Goal: Transaction & Acquisition: Subscribe to service/newsletter

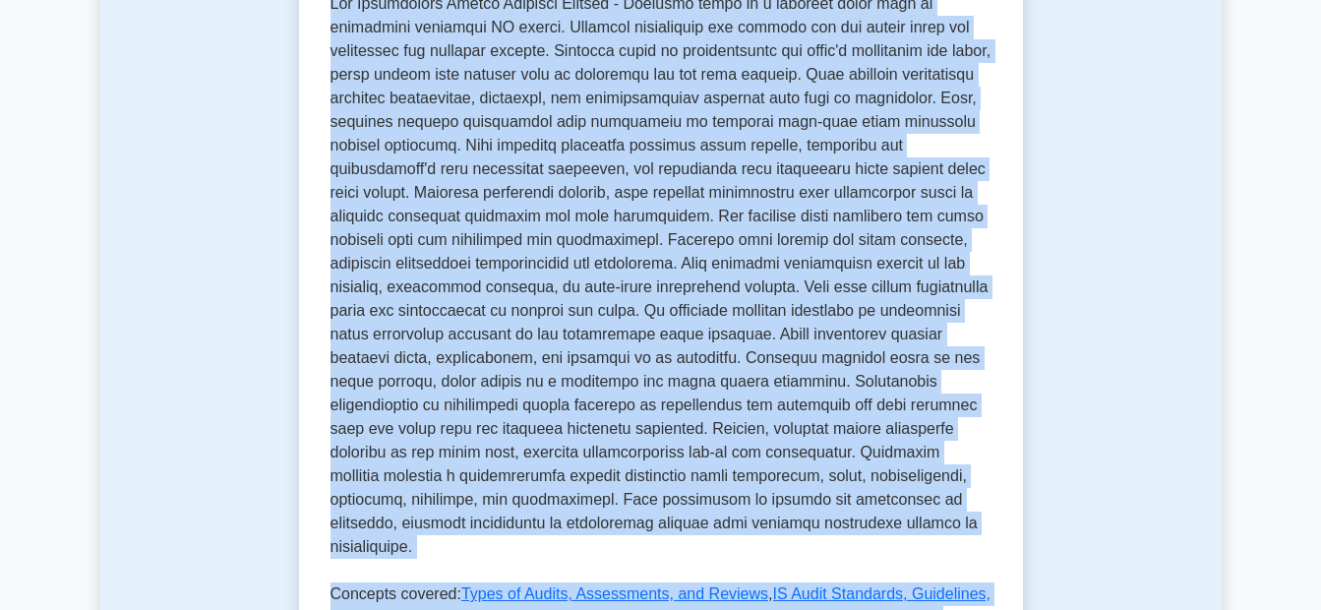
scroll to position [669, 0]
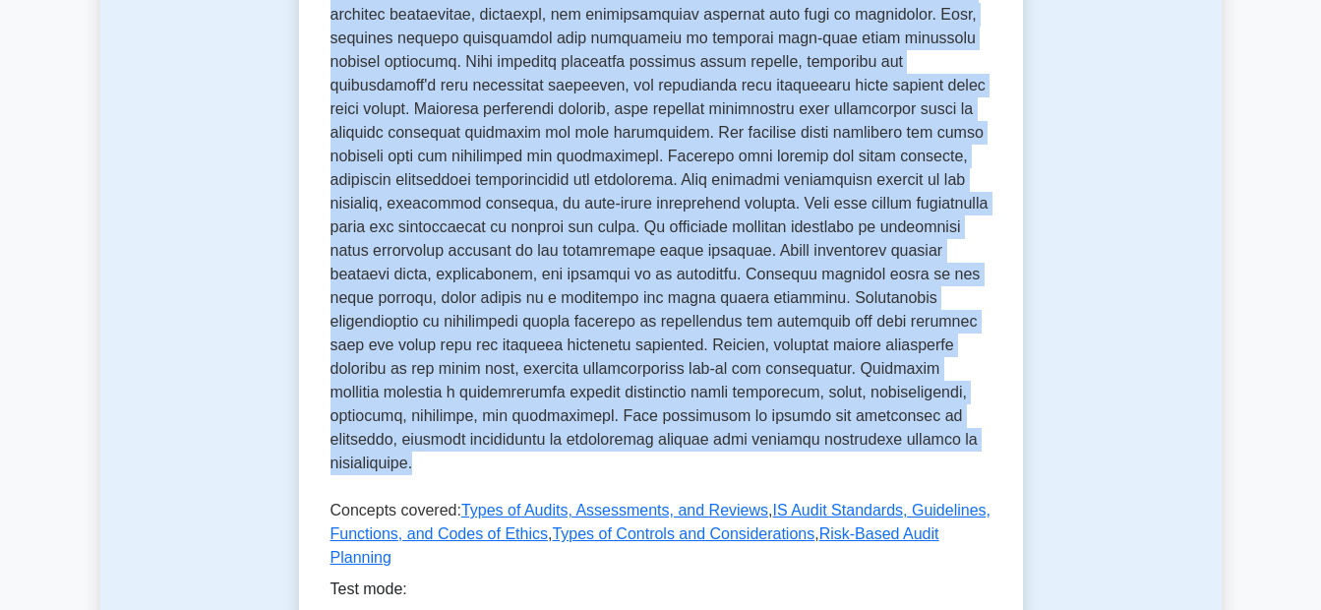
drag, startPoint x: 379, startPoint y: 66, endPoint x: 943, endPoint y: 440, distance: 677.2
click at [943, 440] on div "Information System Auditing Process - Planning Planning aspects of information …" at bounding box center [661, 93] width 661 height 968
copy div "Information System Auditing Process - Planning Planning aspects of information …"
click at [825, 423] on p at bounding box center [661, 196] width 661 height 574
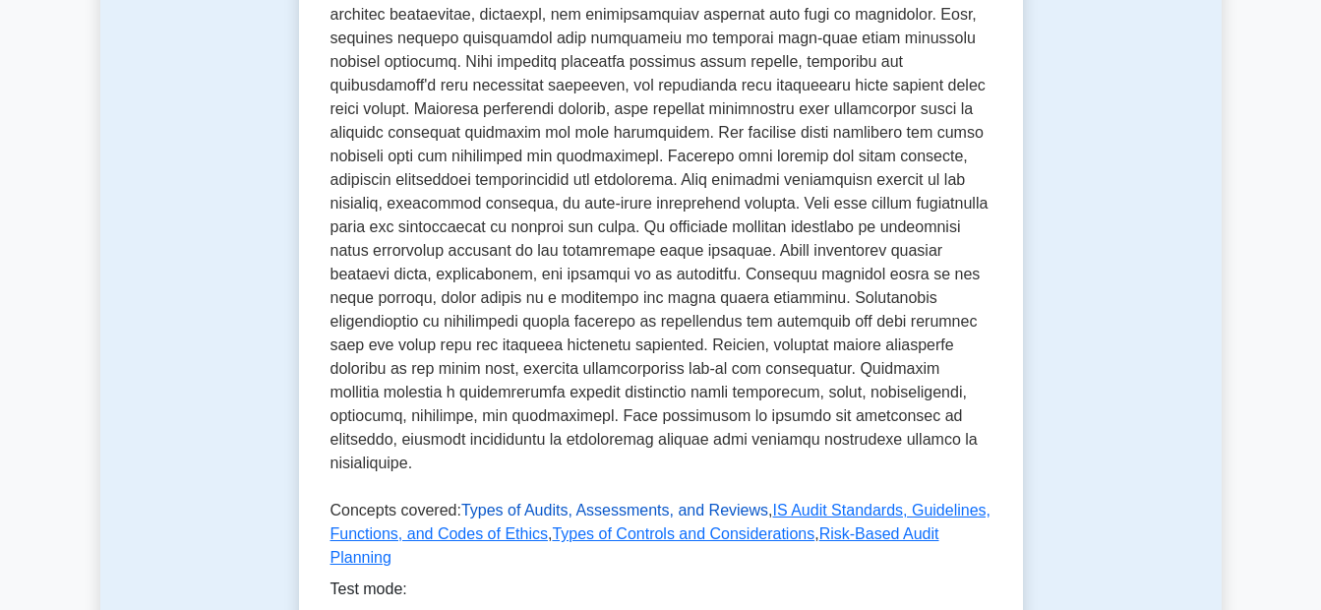
click at [622, 502] on link "Types of Audits, Assessments, and Reviews" at bounding box center [614, 510] width 307 height 17
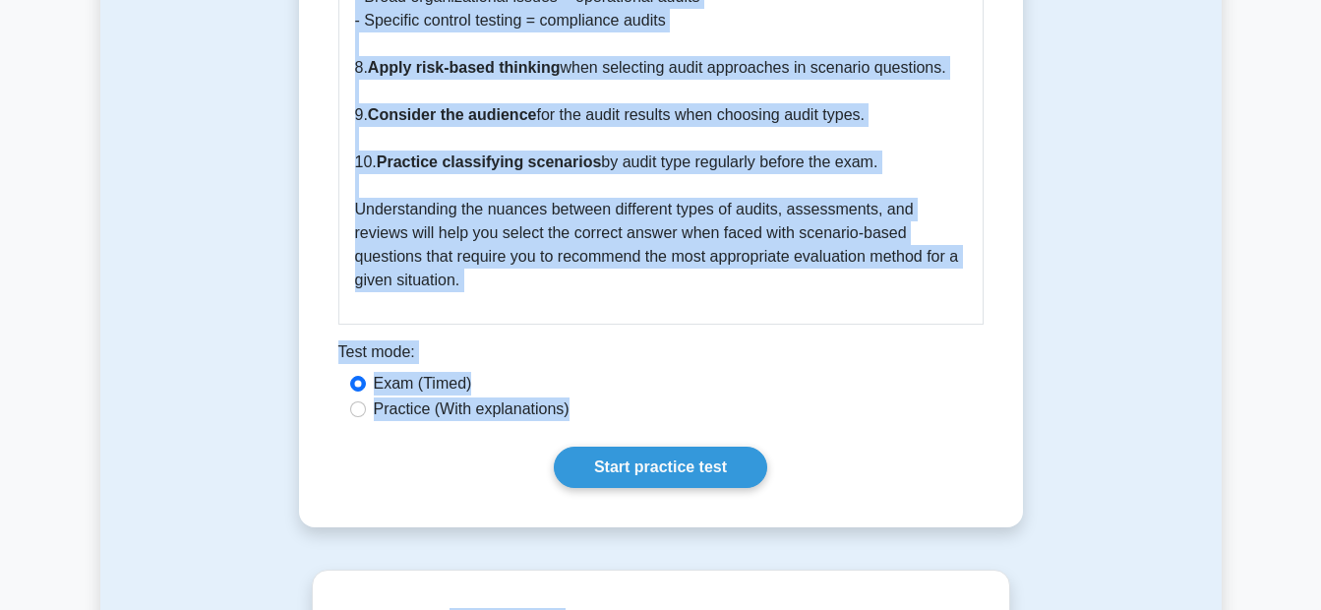
scroll to position [4070, 0]
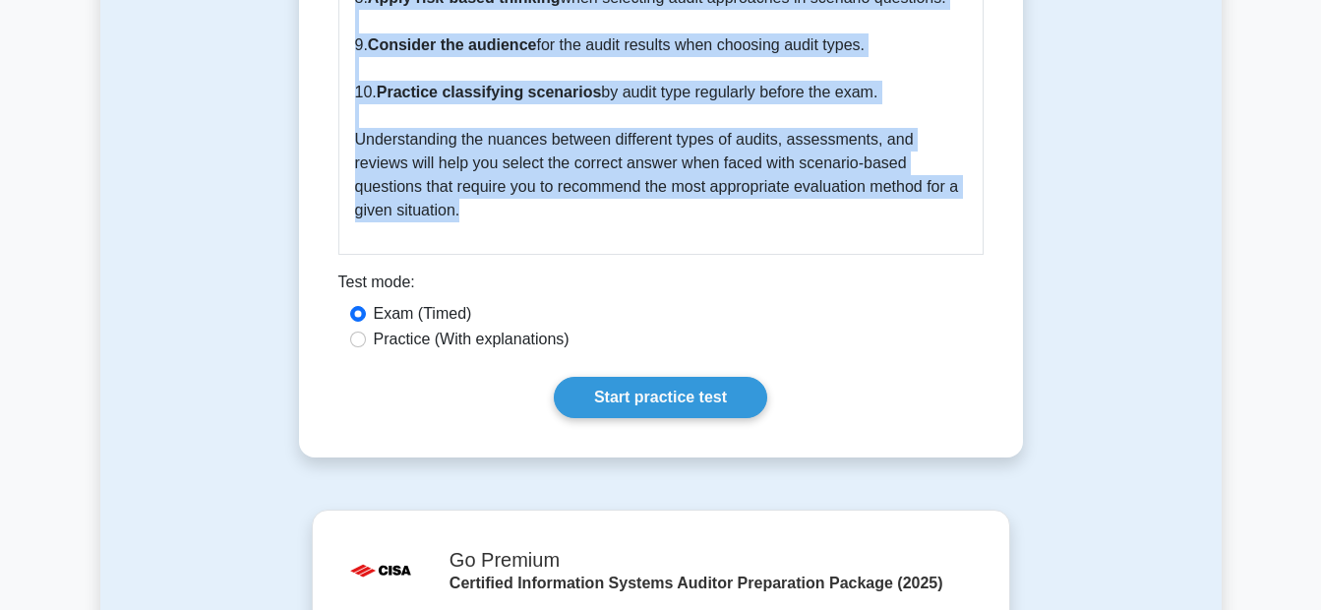
drag, startPoint x: 341, startPoint y: 74, endPoint x: 755, endPoint y: 211, distance: 436.4
copy div "Types of Audits, Assessments, and Reviews 5 minutes 5 Questions In the realm of…"
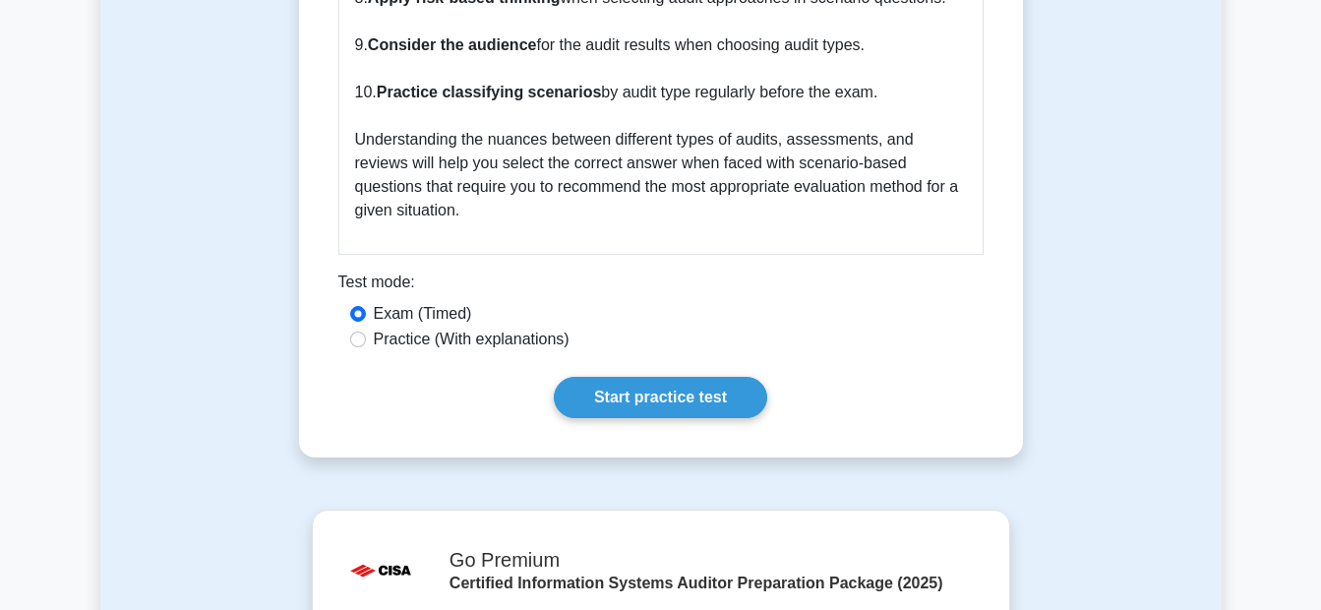
click at [973, 302] on div "Exam (Timed)" at bounding box center [660, 315] width 645 height 26
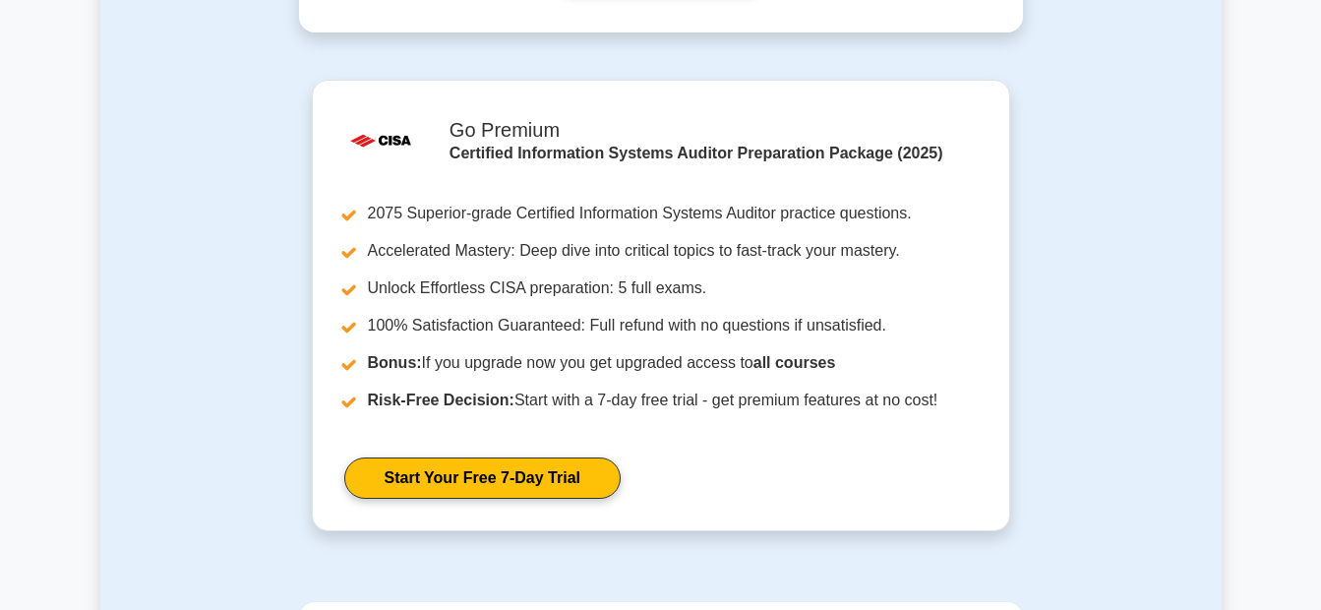
scroll to position [4503, 0]
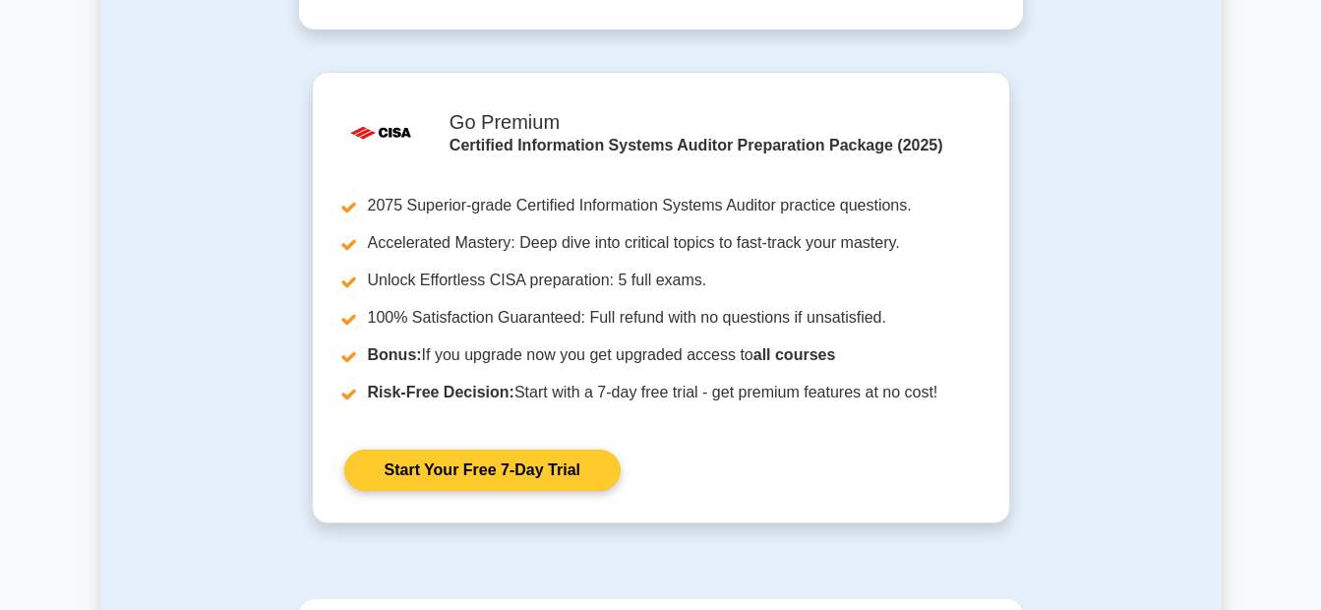
click at [504, 454] on link "Start Your Free 7-Day Trial" at bounding box center [482, 470] width 276 height 41
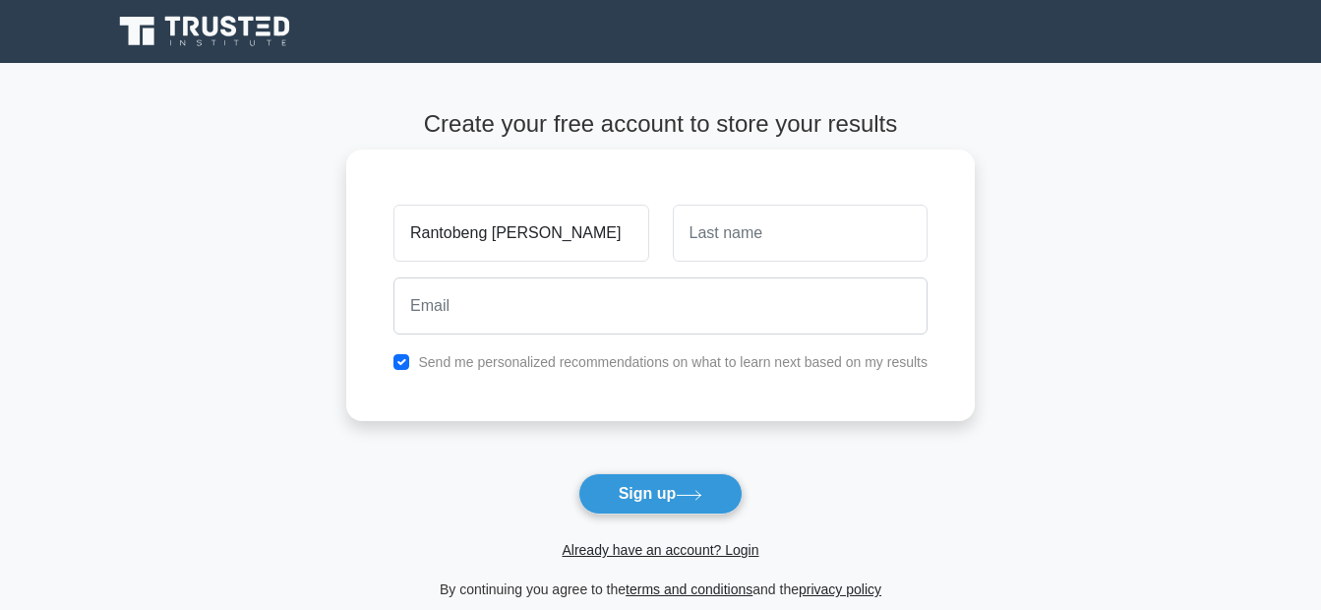
type input "Rantobeng [PERSON_NAME]"
click at [696, 232] on input "text" at bounding box center [800, 233] width 255 height 57
type input "Ntwampe"
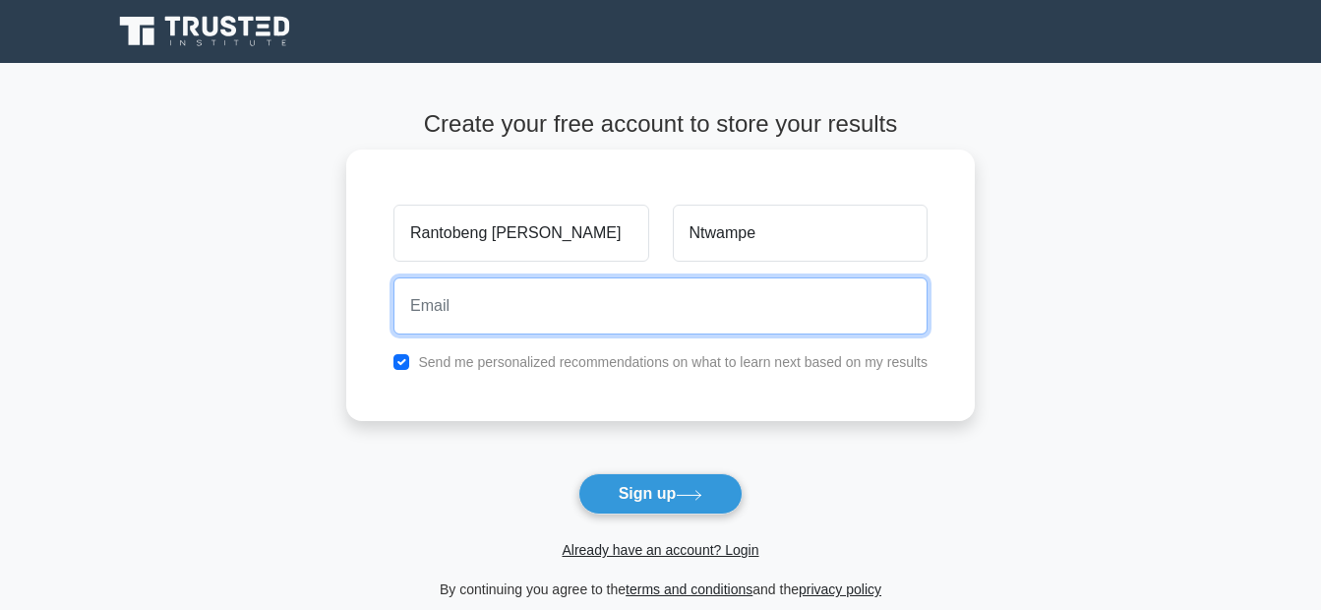
click at [598, 326] on input "email" at bounding box center [660, 305] width 534 height 57
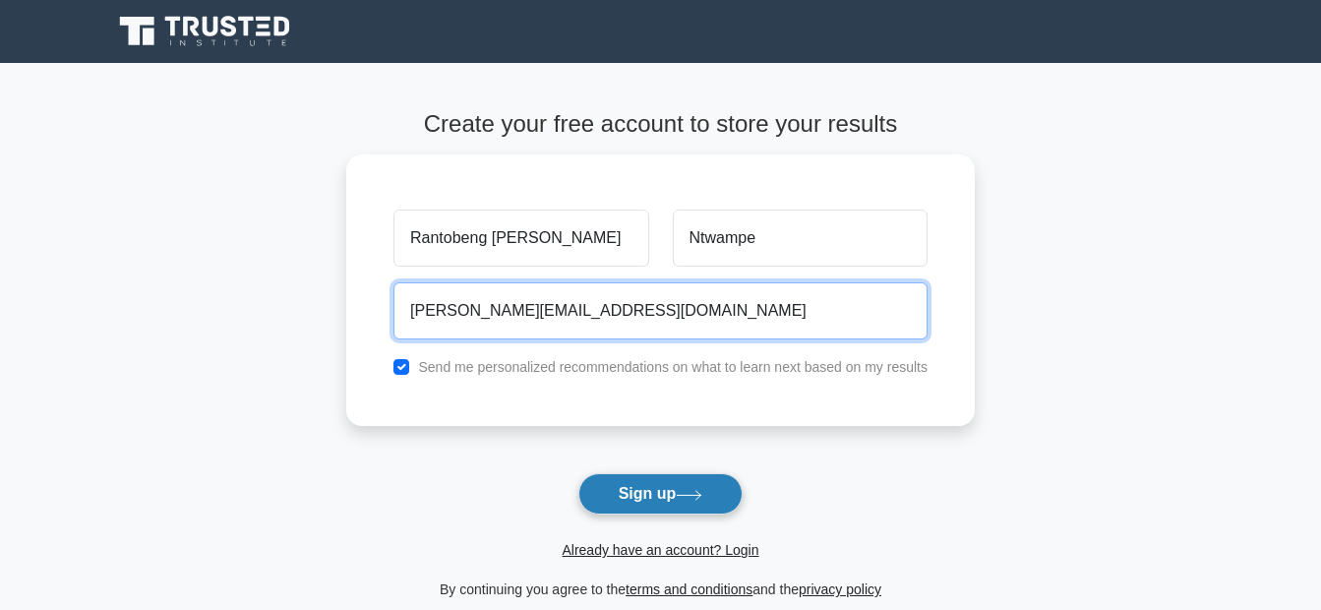
type input "george@orliworx.co.za"
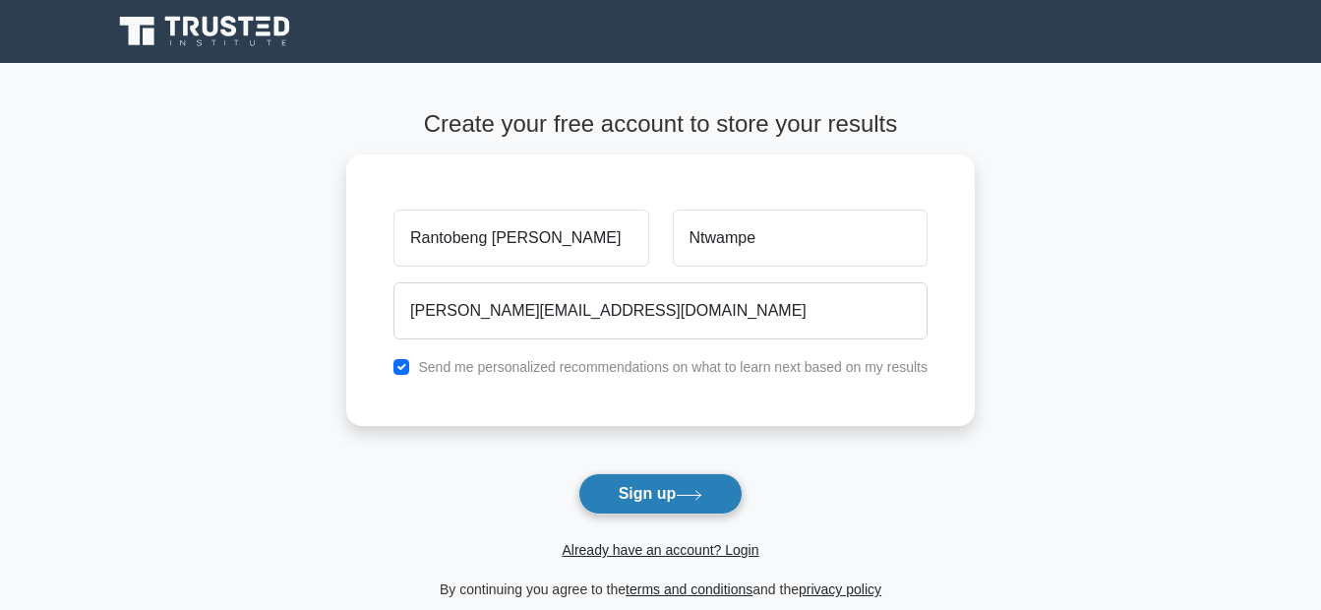
click at [685, 499] on icon at bounding box center [689, 495] width 27 height 11
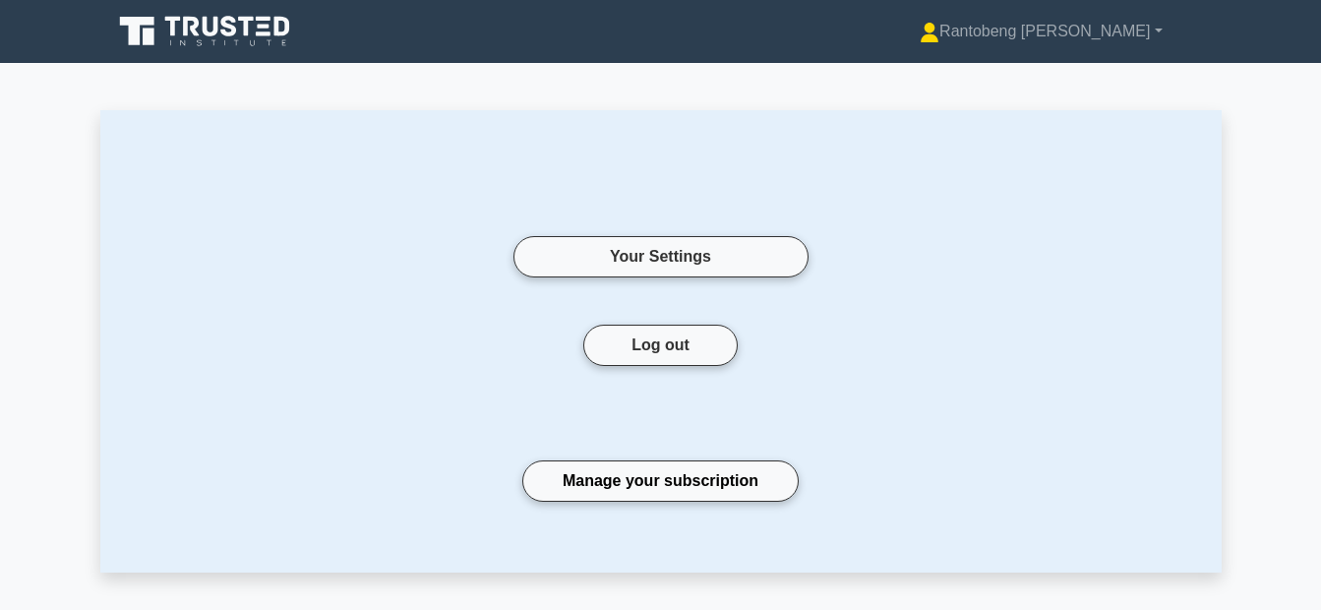
drag, startPoint x: 0, startPoint y: 0, endPoint x: 1102, endPoint y: 312, distance: 1145.0
click at [1102, 312] on div "Your Settings Log out Manage your subscription" at bounding box center [660, 341] width 1121 height 462
click at [672, 357] on button "Log out" at bounding box center [660, 345] width 154 height 41
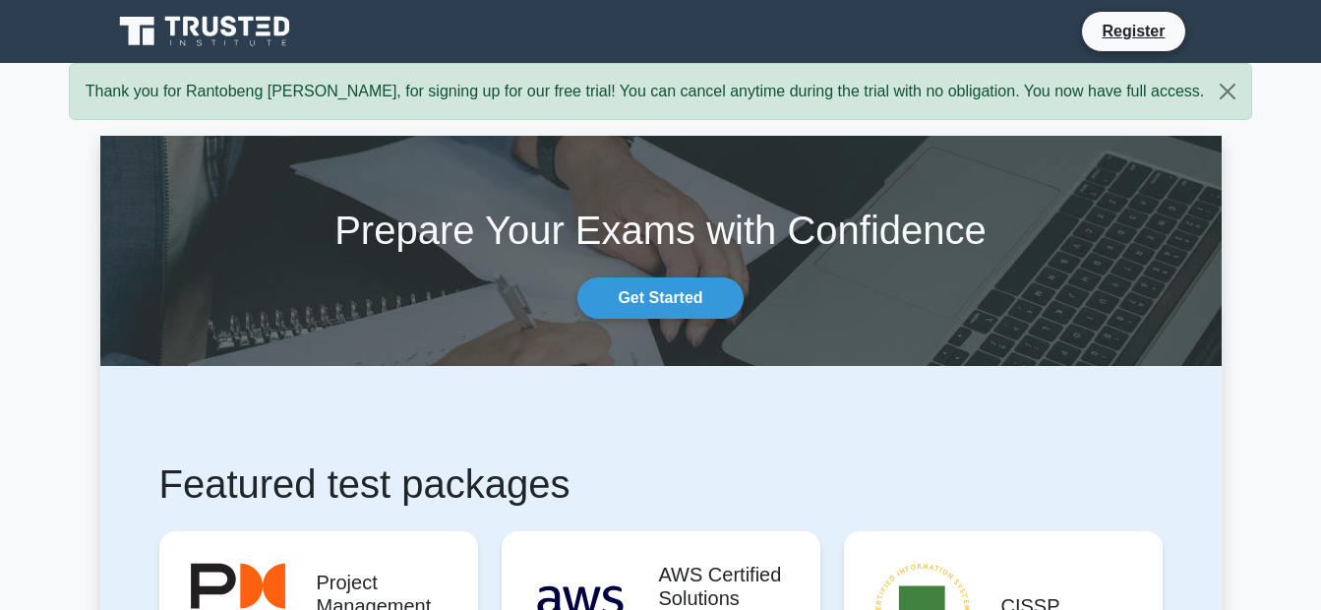
click at [816, 464] on h1 "Featured test packages" at bounding box center [660, 483] width 1003 height 47
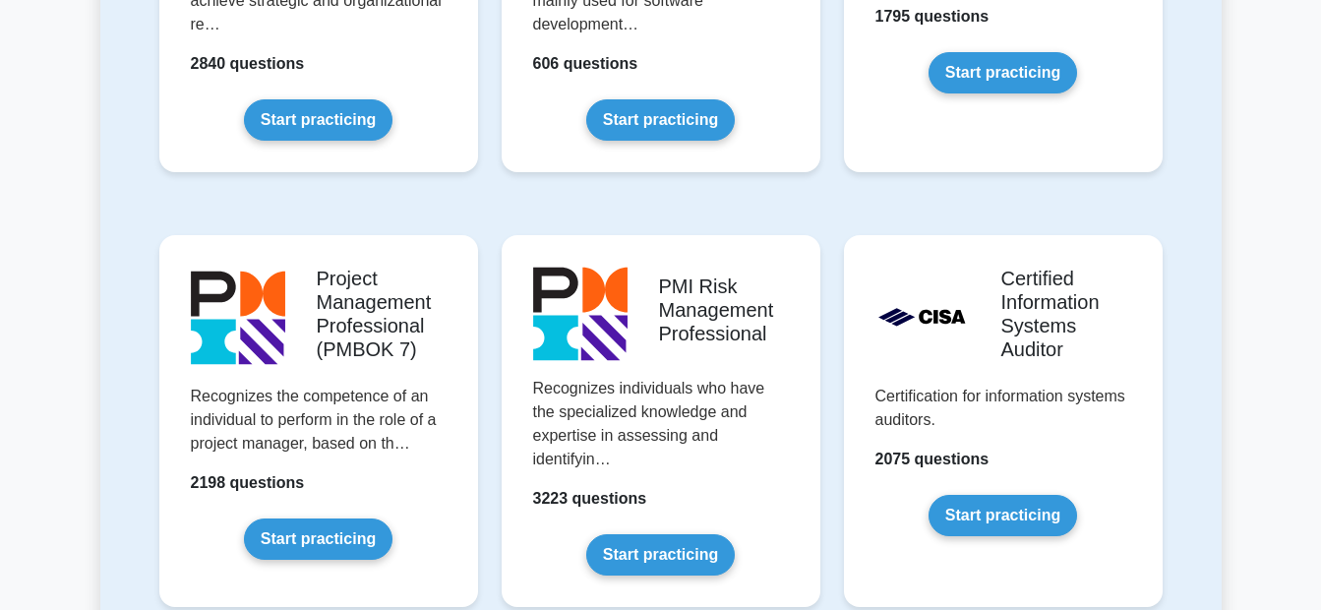
scroll to position [1613, 0]
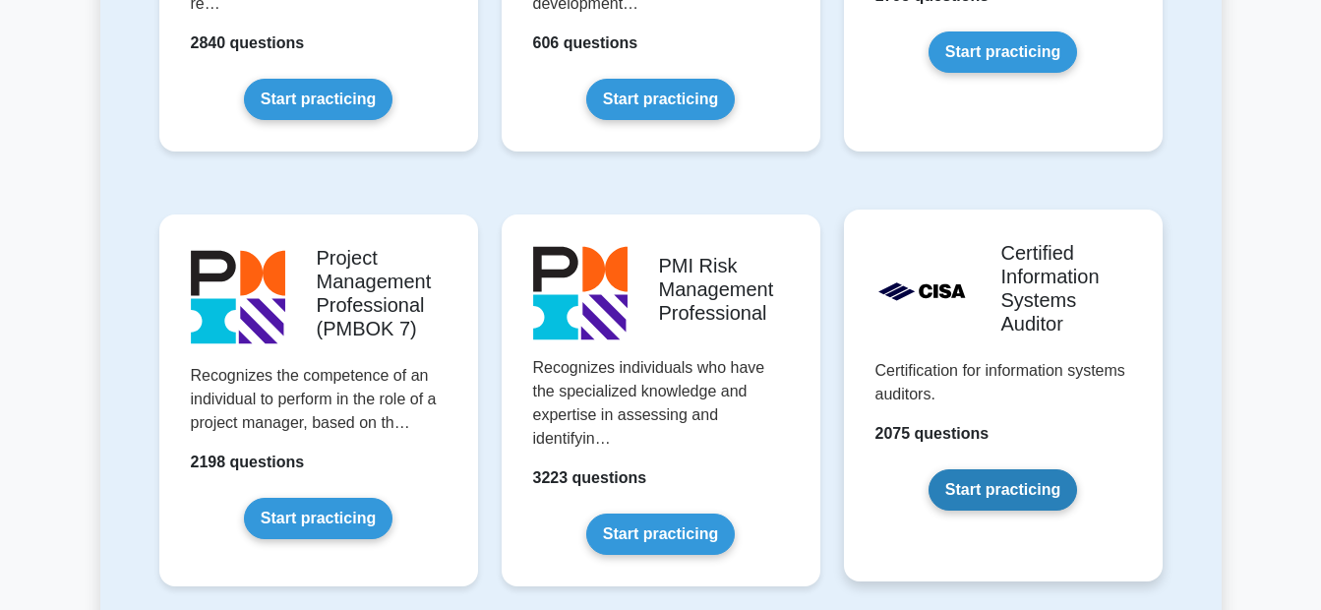
click at [1008, 491] on link "Start practicing" at bounding box center [1003, 489] width 149 height 41
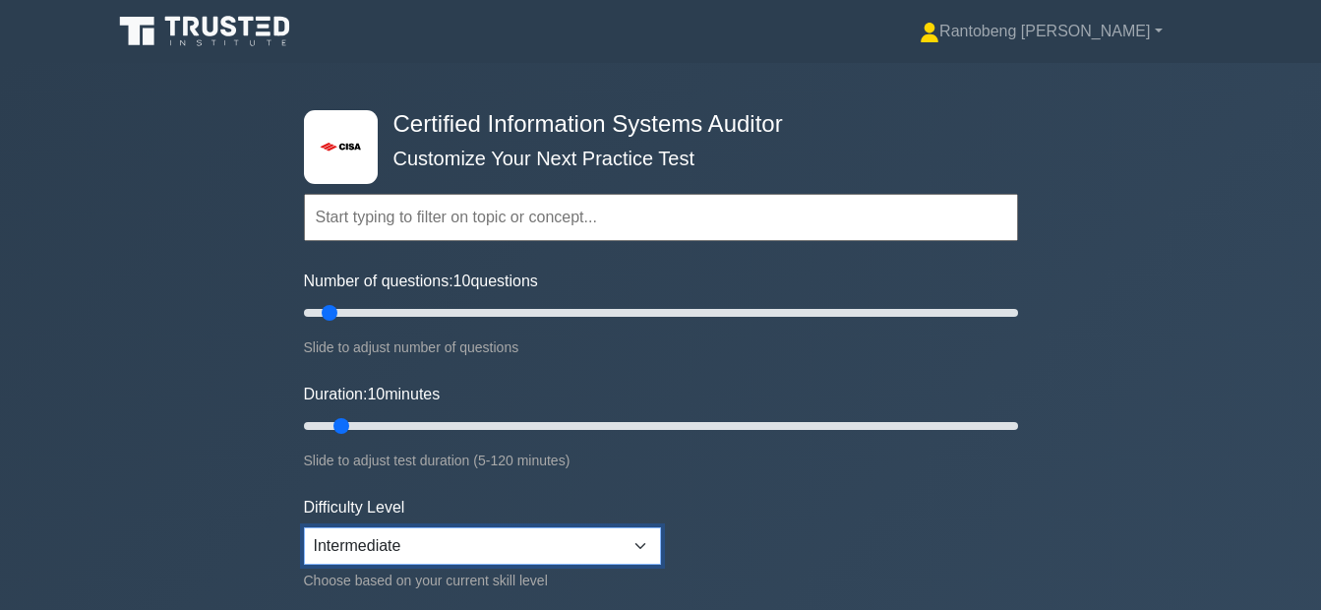
click at [638, 544] on select "Beginner Intermediate Expert" at bounding box center [482, 545] width 357 height 37
click at [304, 527] on select "Beginner Intermediate Expert" at bounding box center [482, 545] width 357 height 37
